Goal: Book appointment/travel/reservation

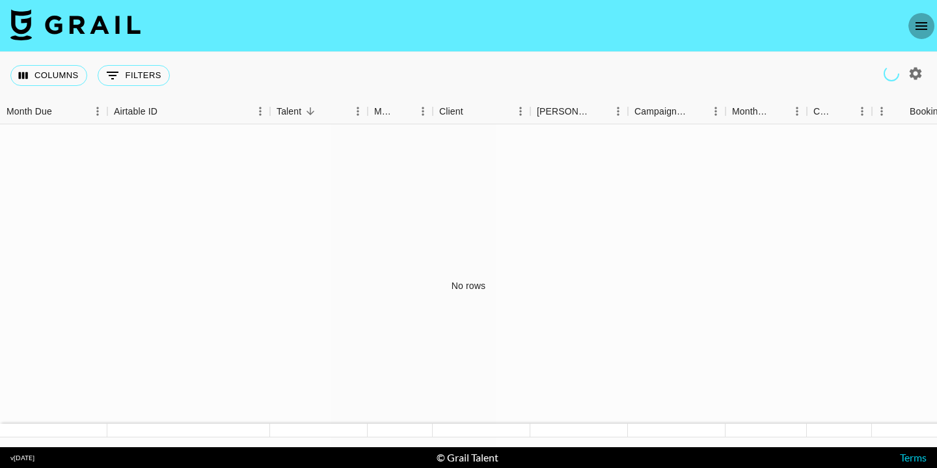
click at [923, 25] on icon "open drawer" at bounding box center [922, 26] width 16 height 16
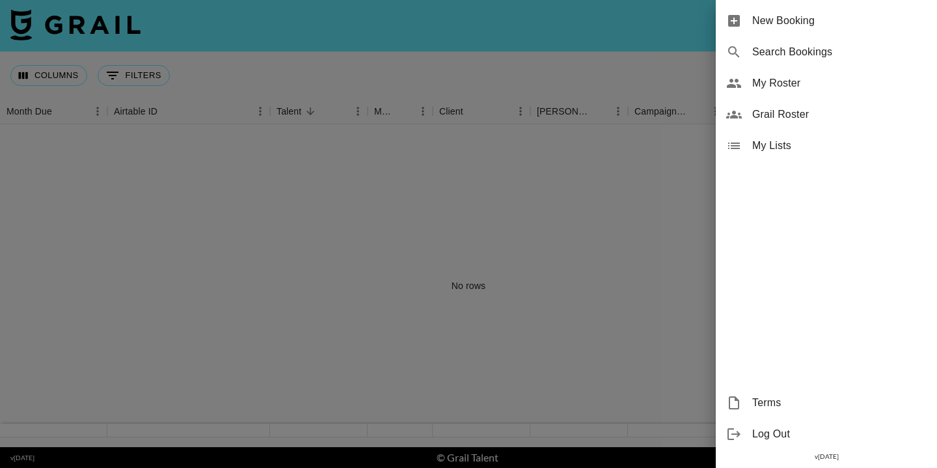
click at [823, 31] on div "New Booking" at bounding box center [826, 20] width 221 height 31
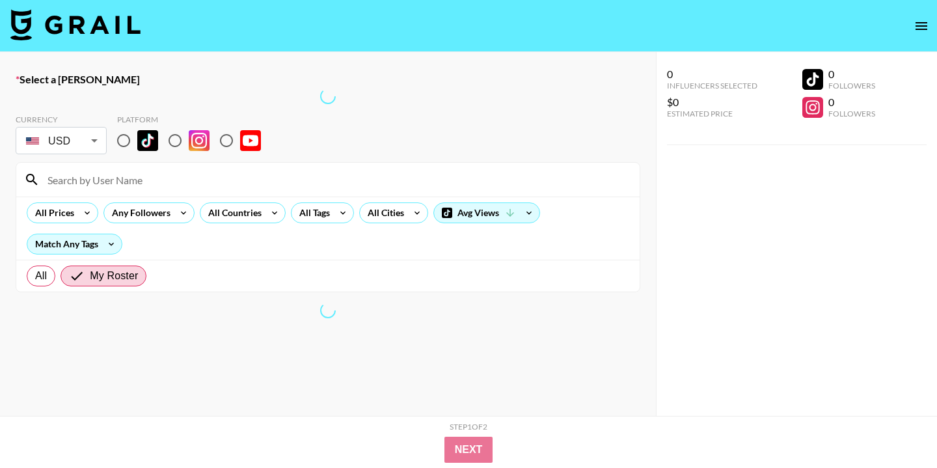
click at [379, 174] on input at bounding box center [336, 179] width 592 height 21
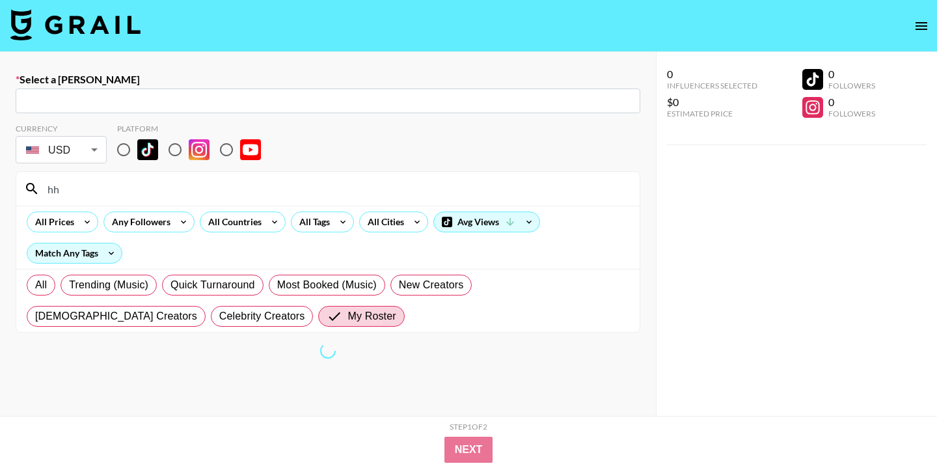
type input "h"
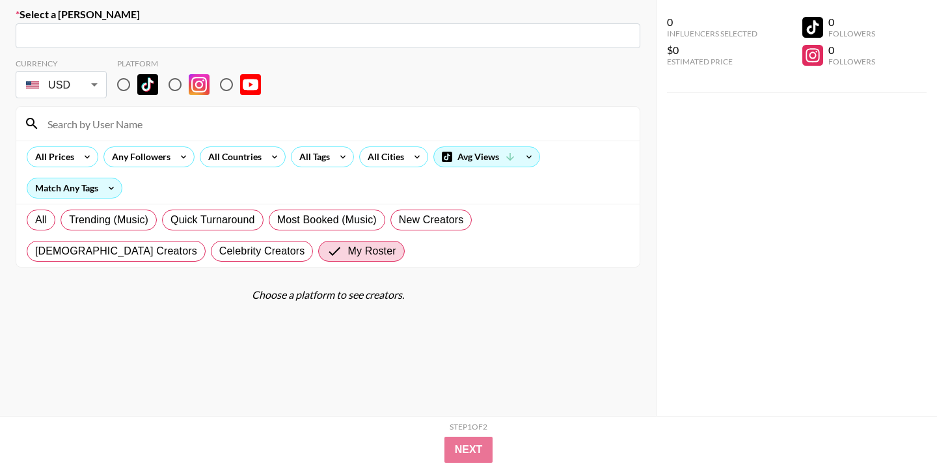
scroll to position [92, 0]
